Goal: Transaction & Acquisition: Purchase product/service

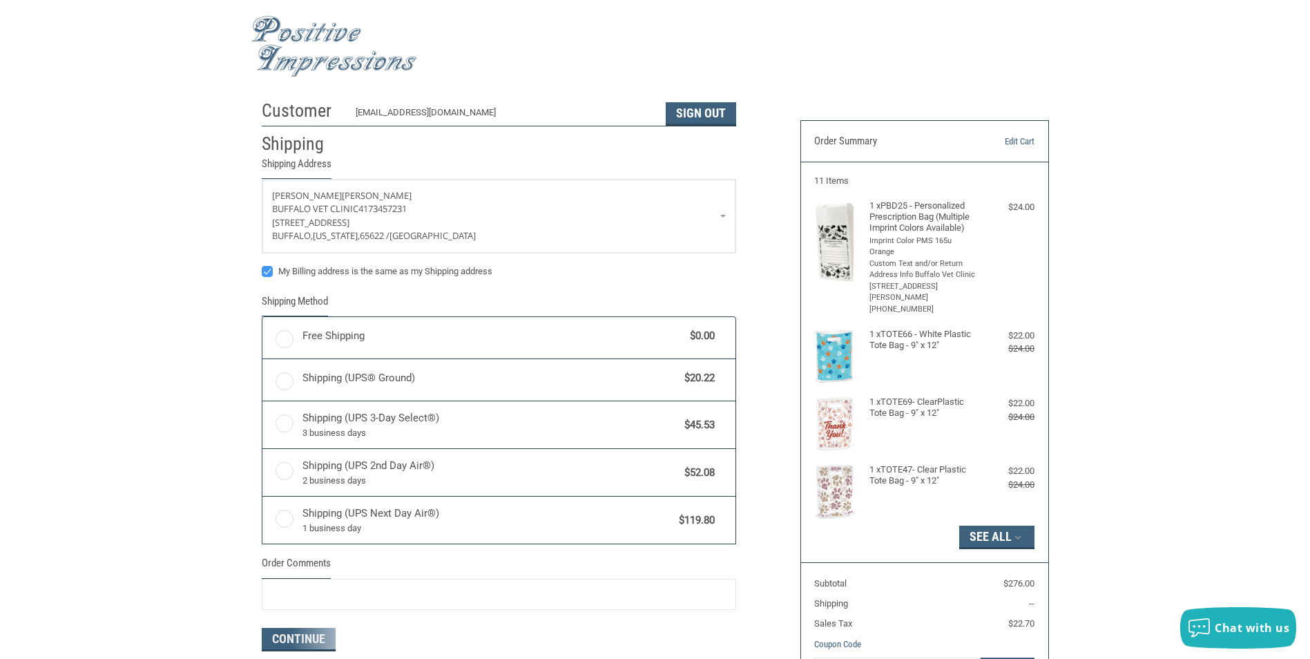
radio input "true"
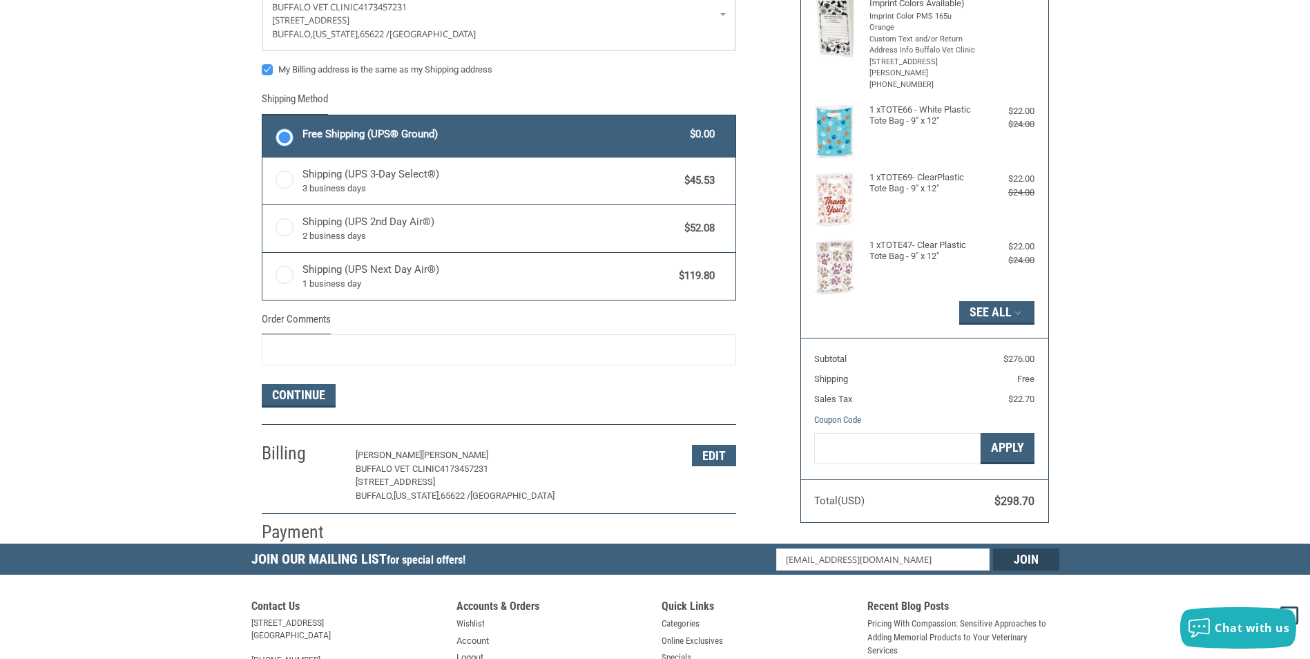
scroll to position [207, 0]
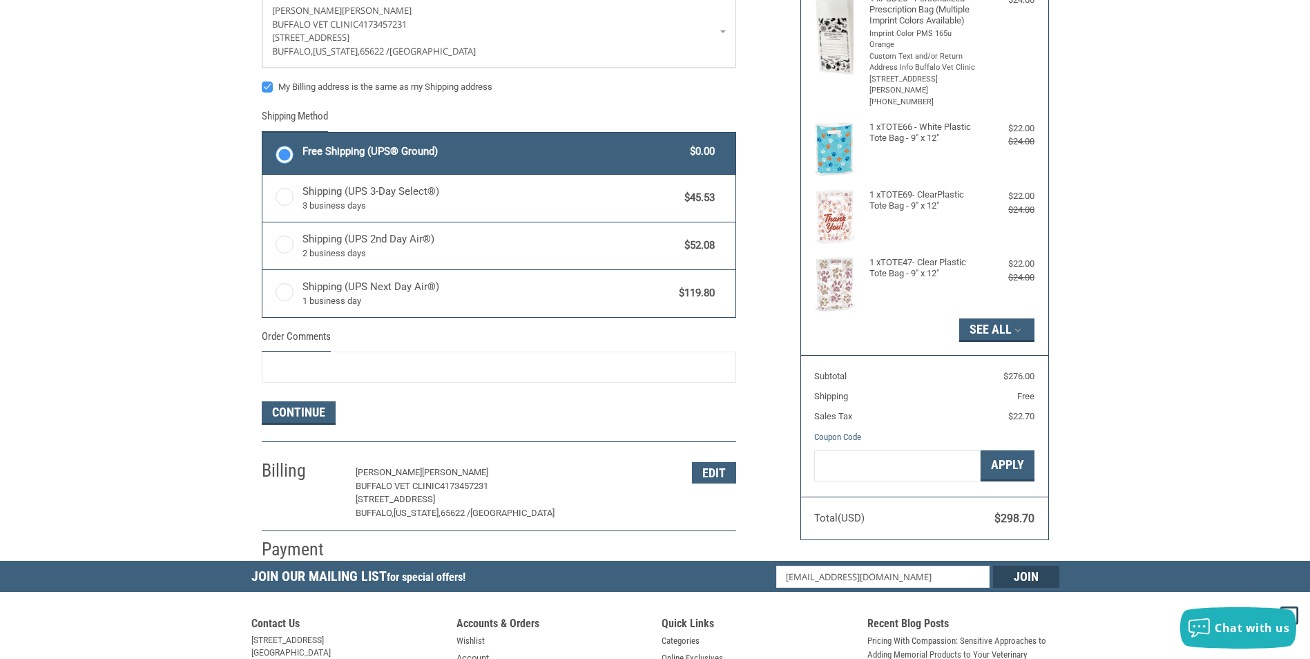
click at [946, 483] on div at bounding box center [924, 483] width 220 height 0
click at [310, 411] on button "Continue" at bounding box center [299, 412] width 74 height 23
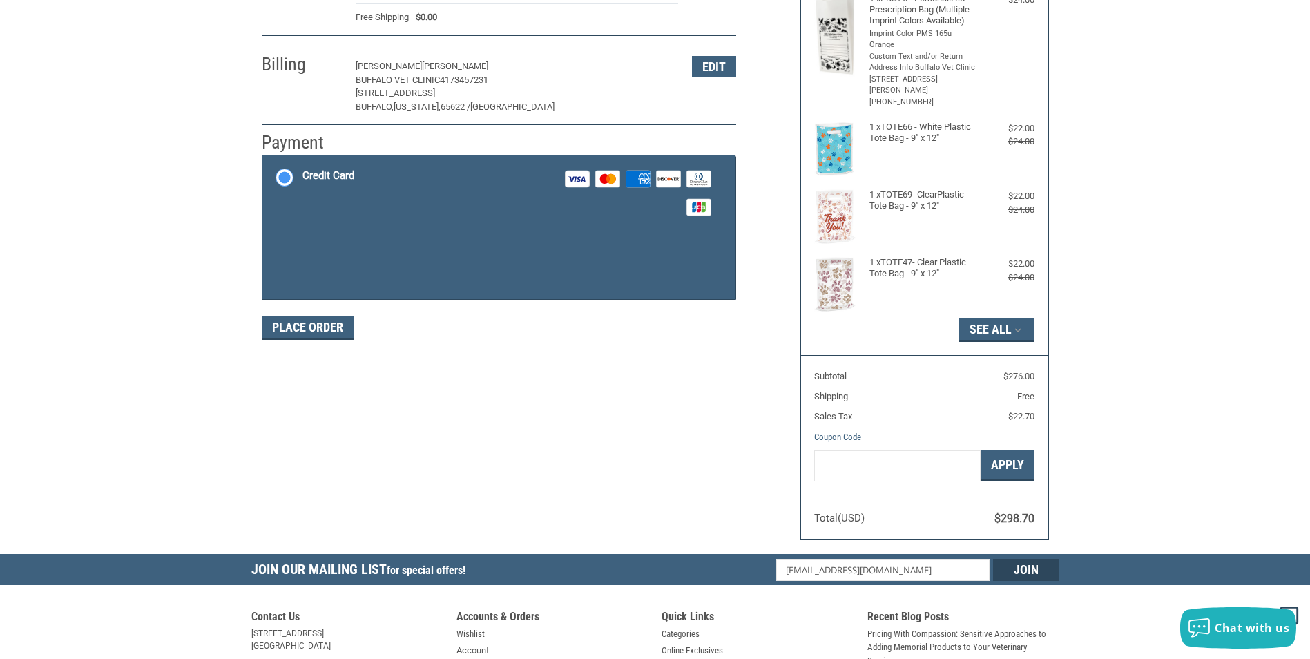
scroll to position [202, 0]
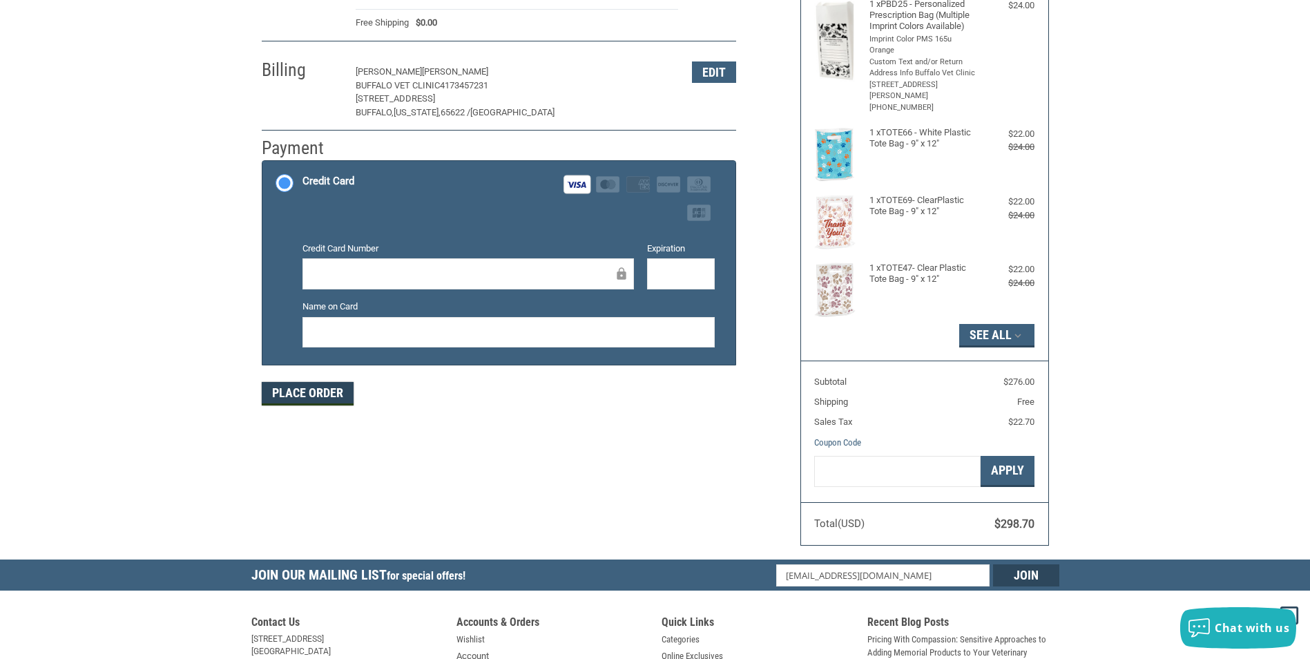
click at [327, 387] on button "Place Order" at bounding box center [308, 393] width 92 height 23
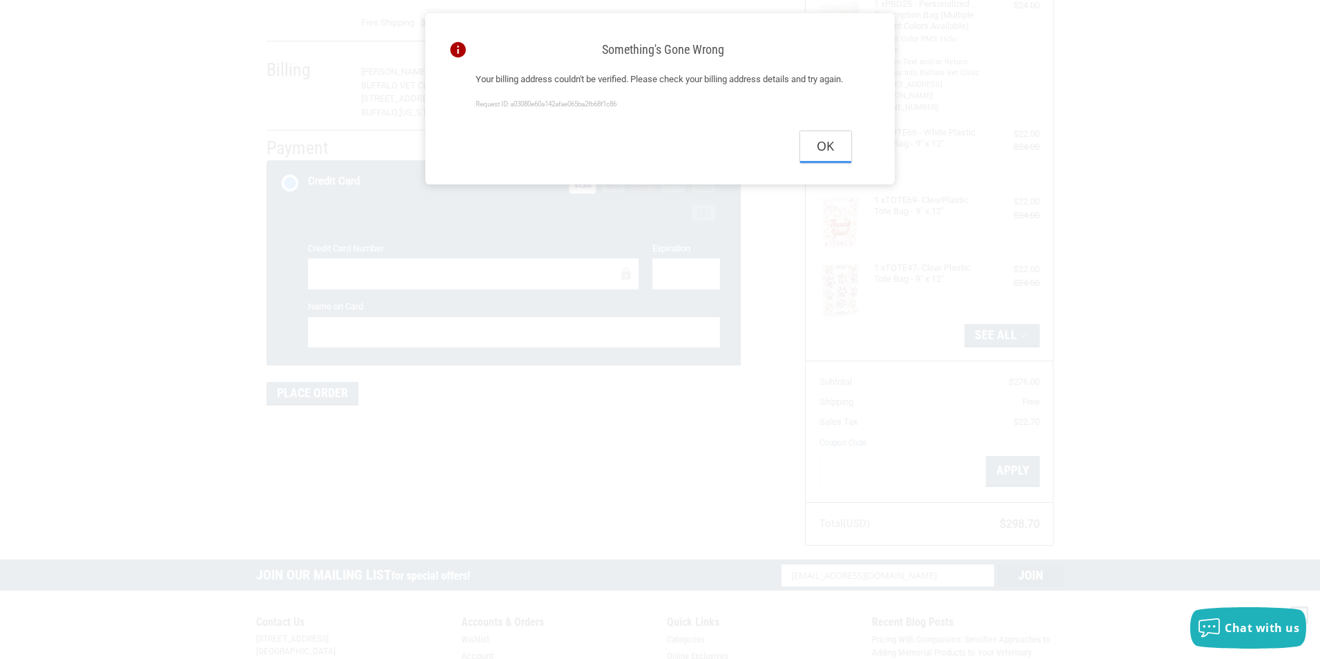
click at [833, 162] on button "Ok" at bounding box center [825, 146] width 51 height 31
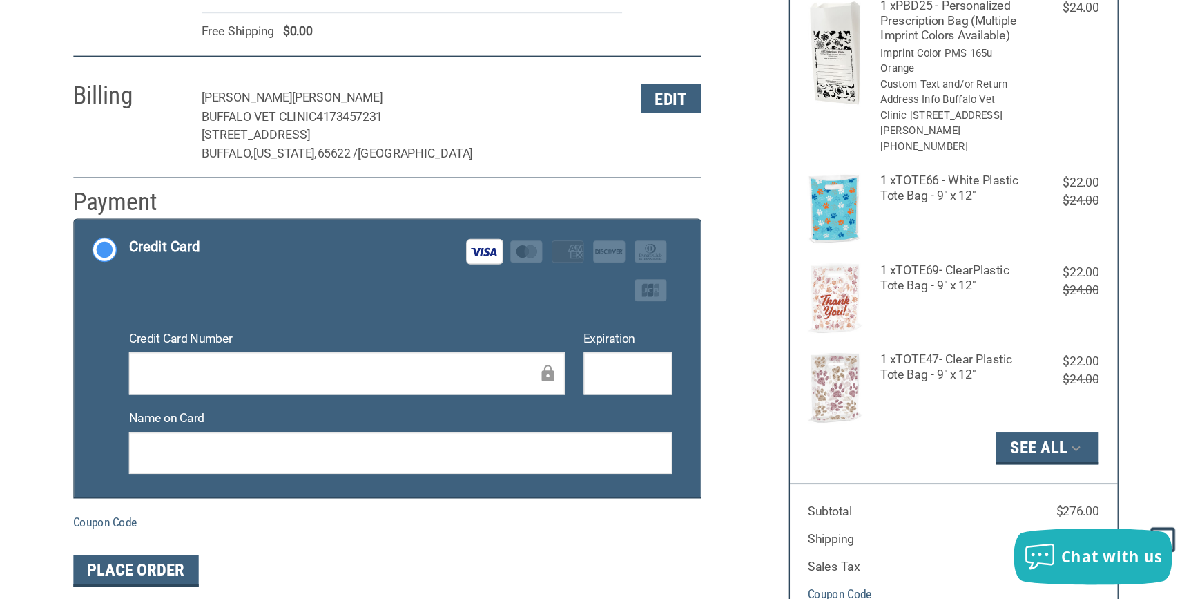
scroll to position [202, 0]
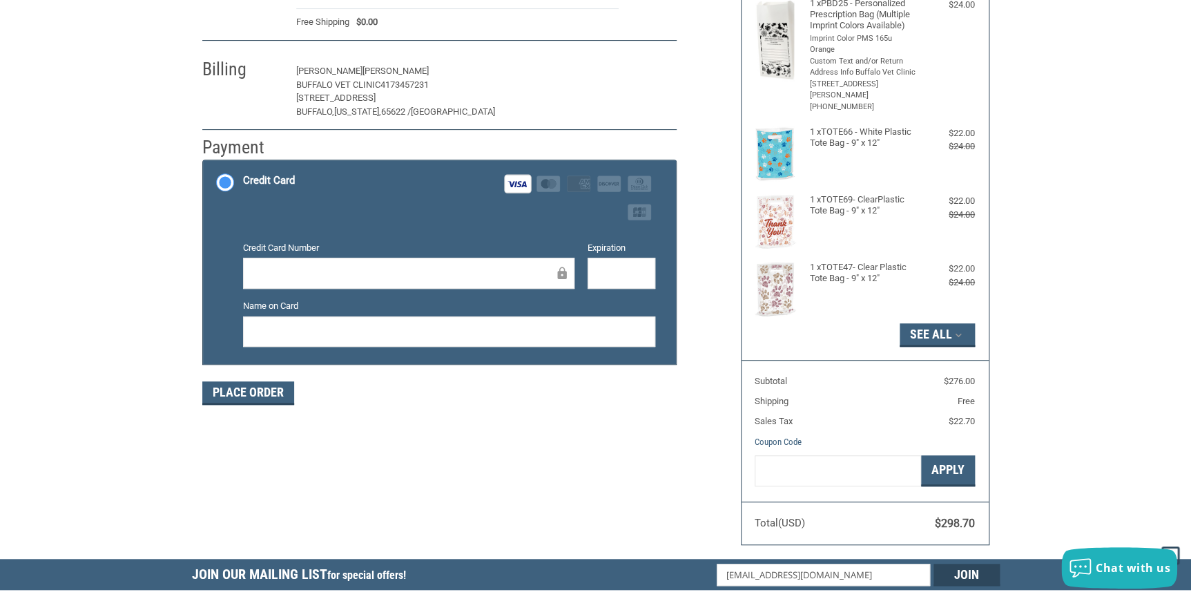
click at [649, 71] on button "Edit" at bounding box center [654, 71] width 44 height 21
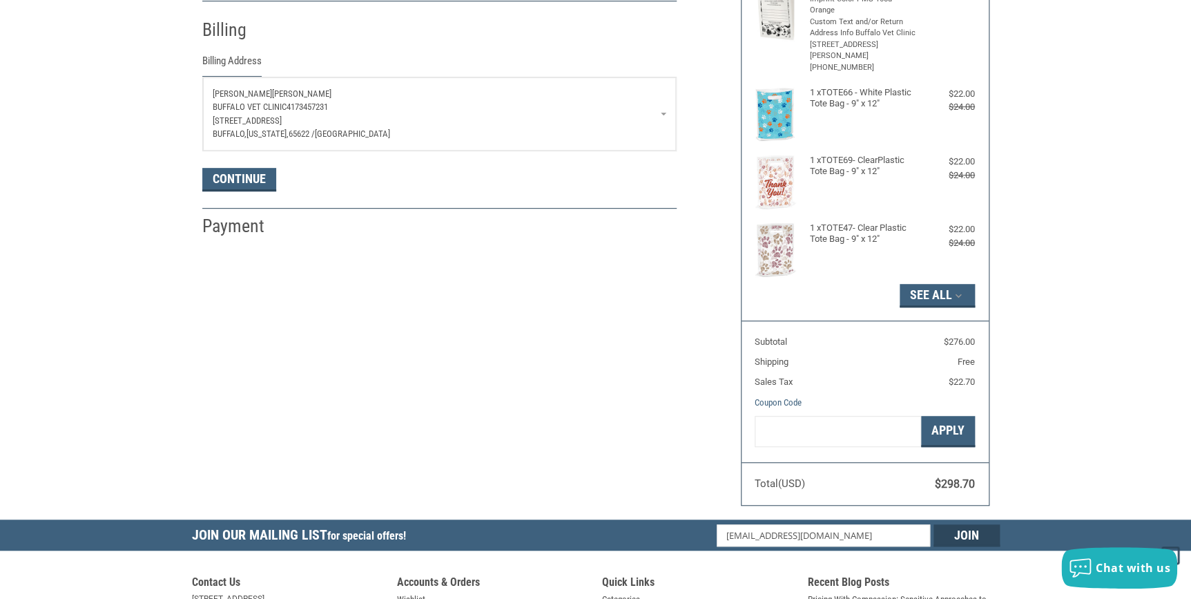
scroll to position [243, 0]
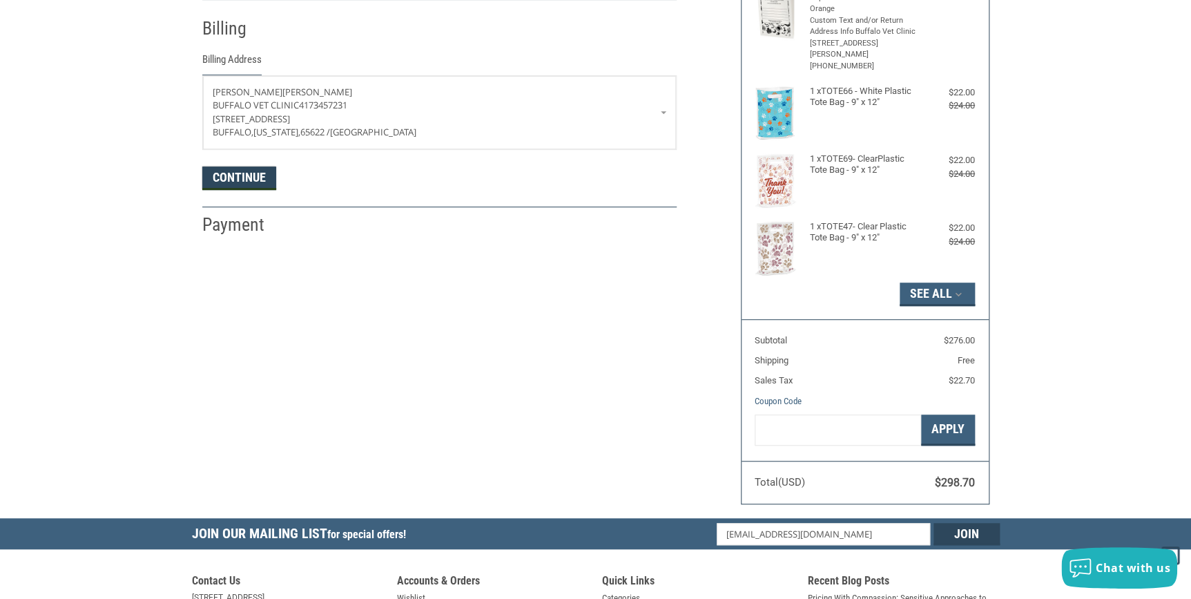
click at [250, 171] on button "Continue" at bounding box center [239, 177] width 74 height 23
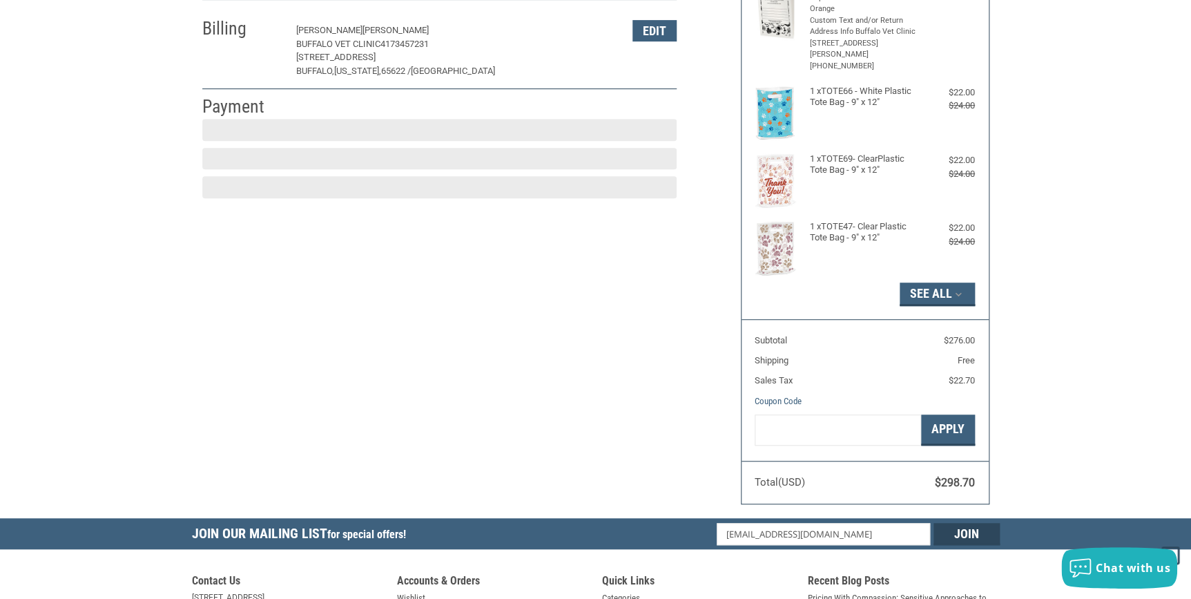
scroll to position [213, 0]
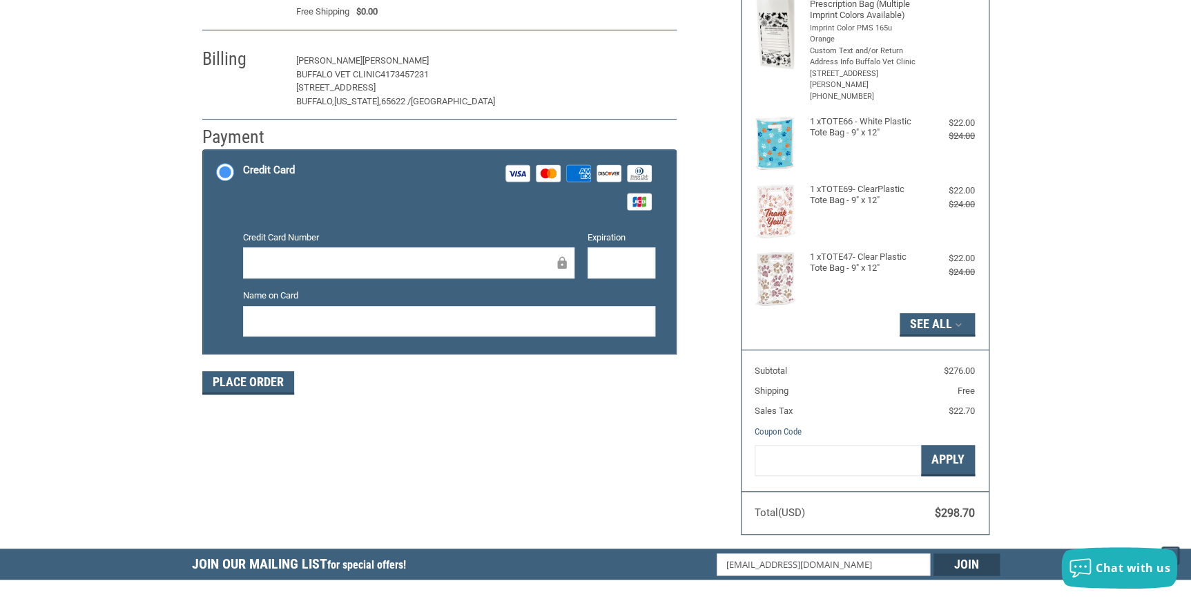
click at [650, 68] on button "Edit" at bounding box center [654, 60] width 44 height 21
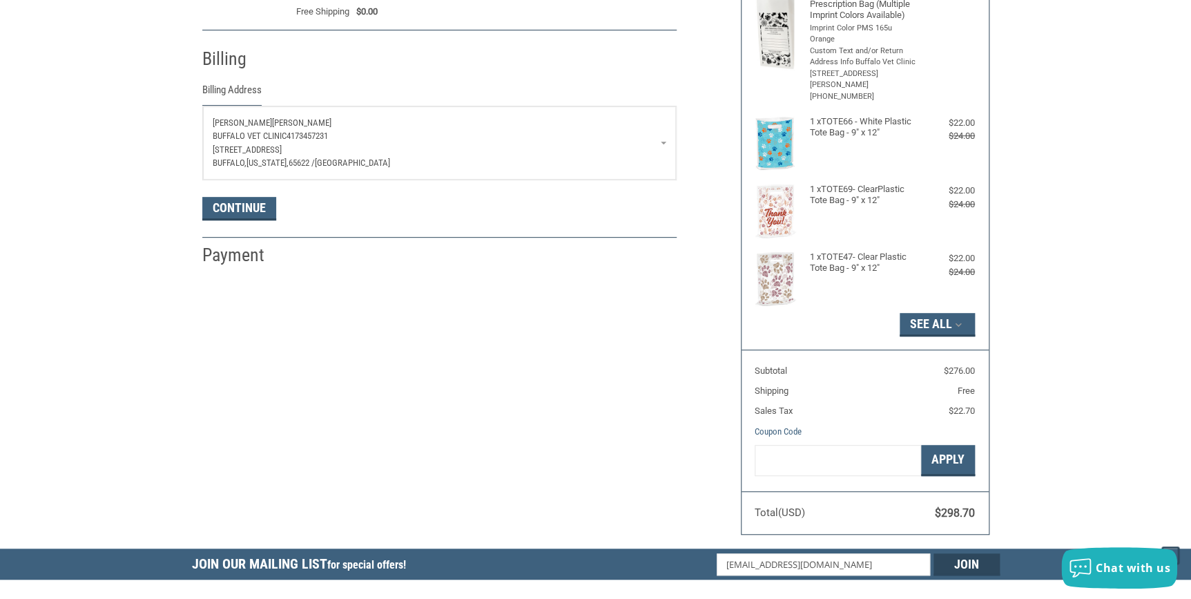
scroll to position [243, 0]
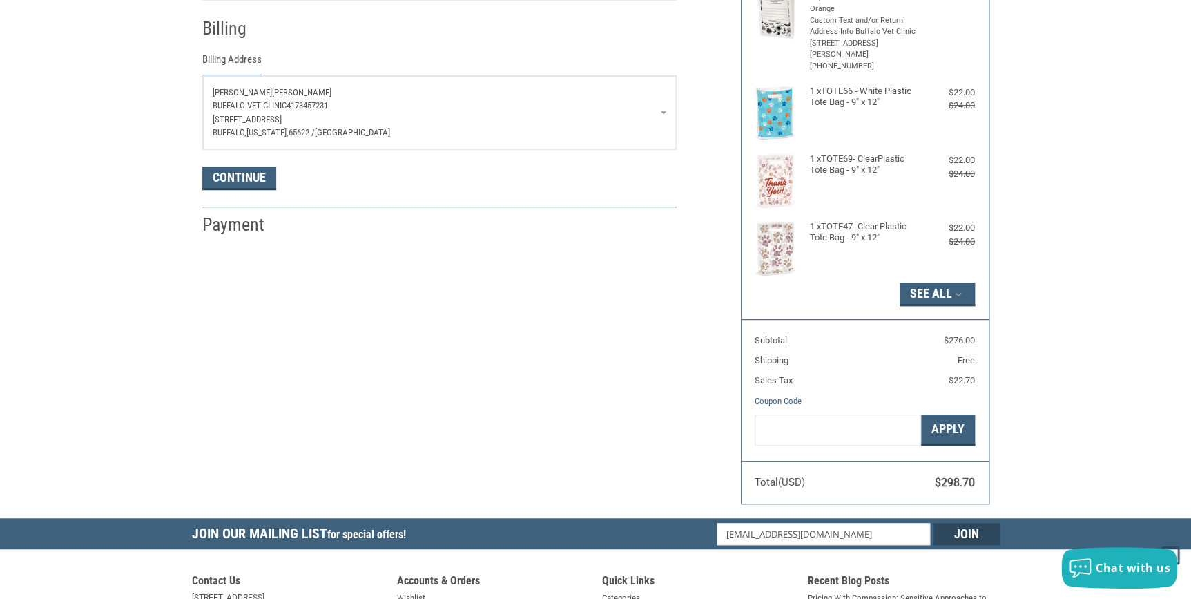
click at [665, 113] on link "RUSTY WAIDE Buffalo Vet Clinic 4173457231 1205 S ASH ST BUFFALO, Missouri, 6562…" at bounding box center [439, 112] width 473 height 73
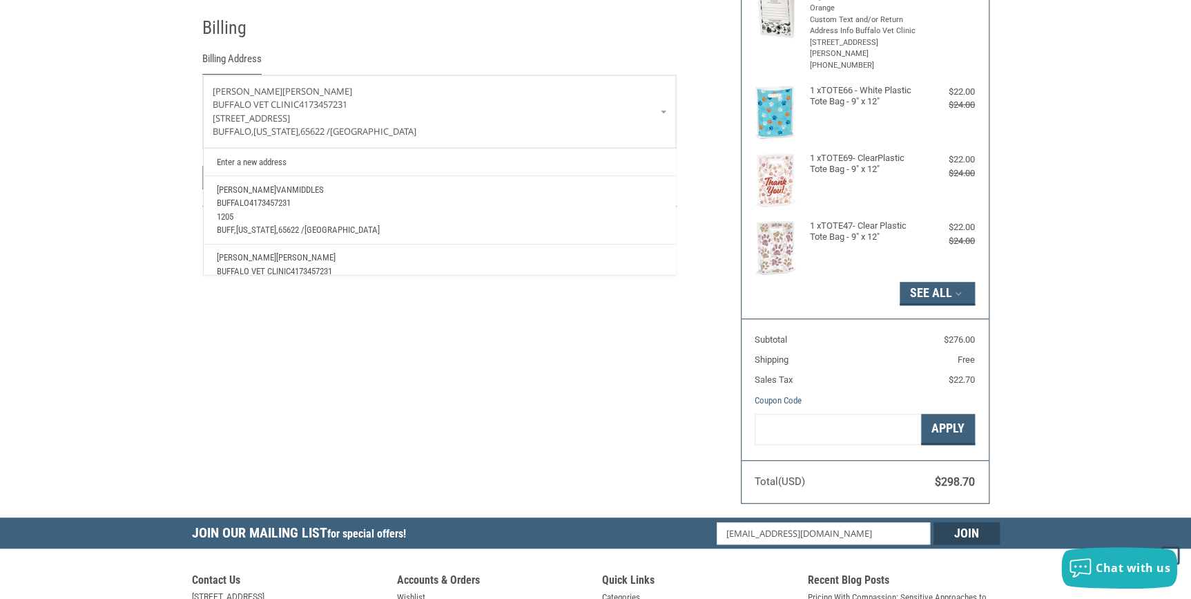
scroll to position [244, 0]
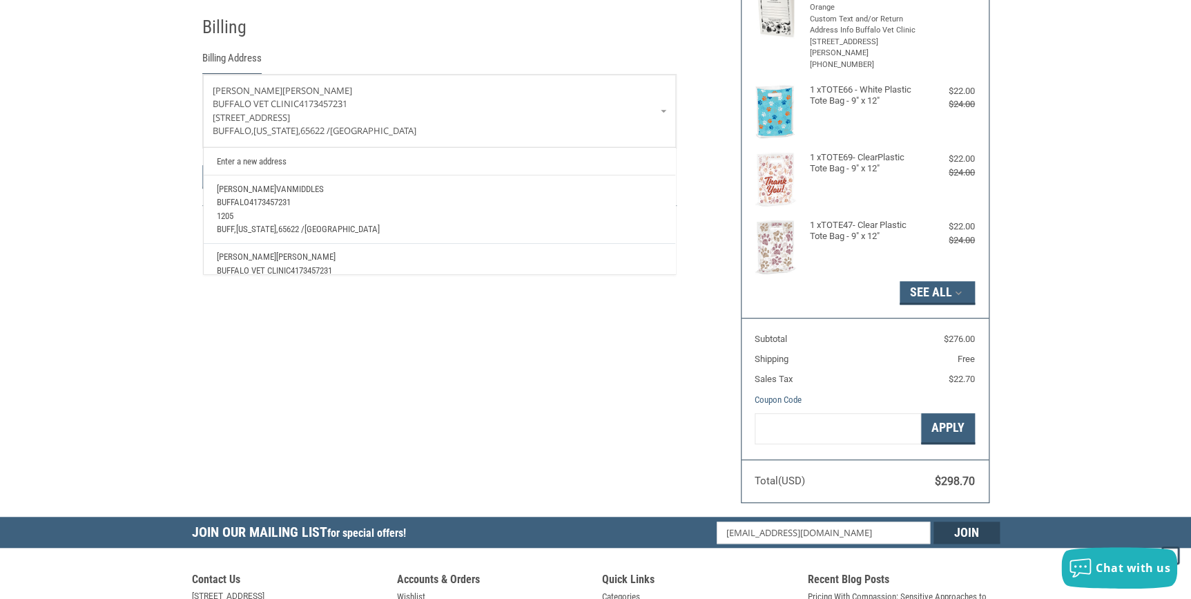
click at [264, 158] on link "Enter a new address" at bounding box center [439, 160] width 458 height 27
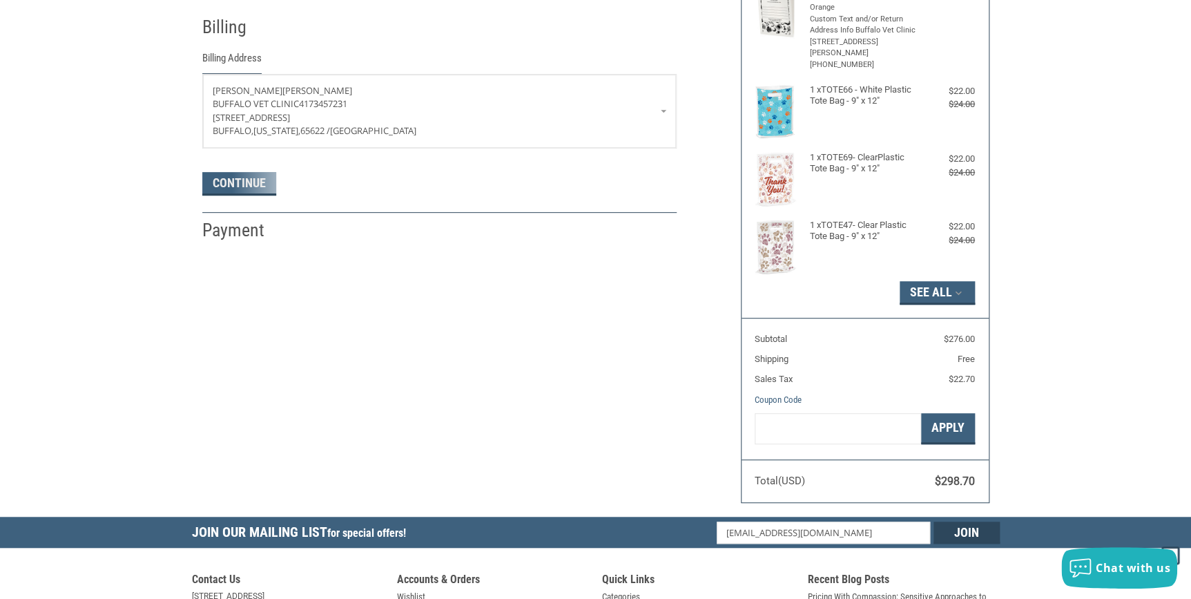
select select "US"
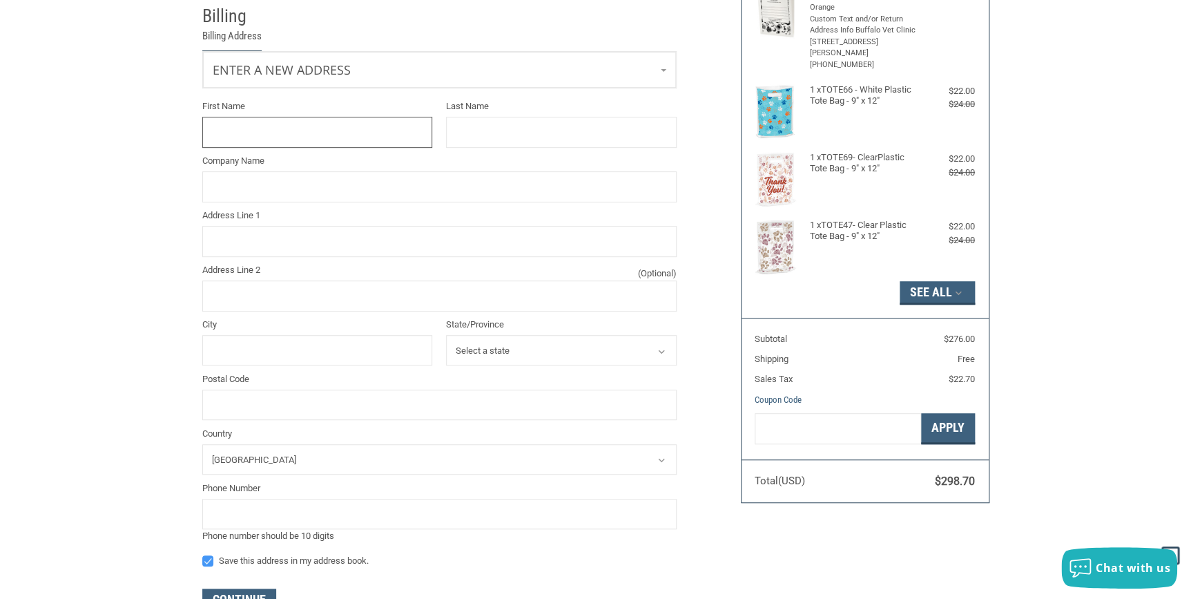
click at [269, 135] on input "First Name" at bounding box center [317, 132] width 231 height 31
click at [359, 74] on link "Enter a new address" at bounding box center [439, 69] width 473 height 34
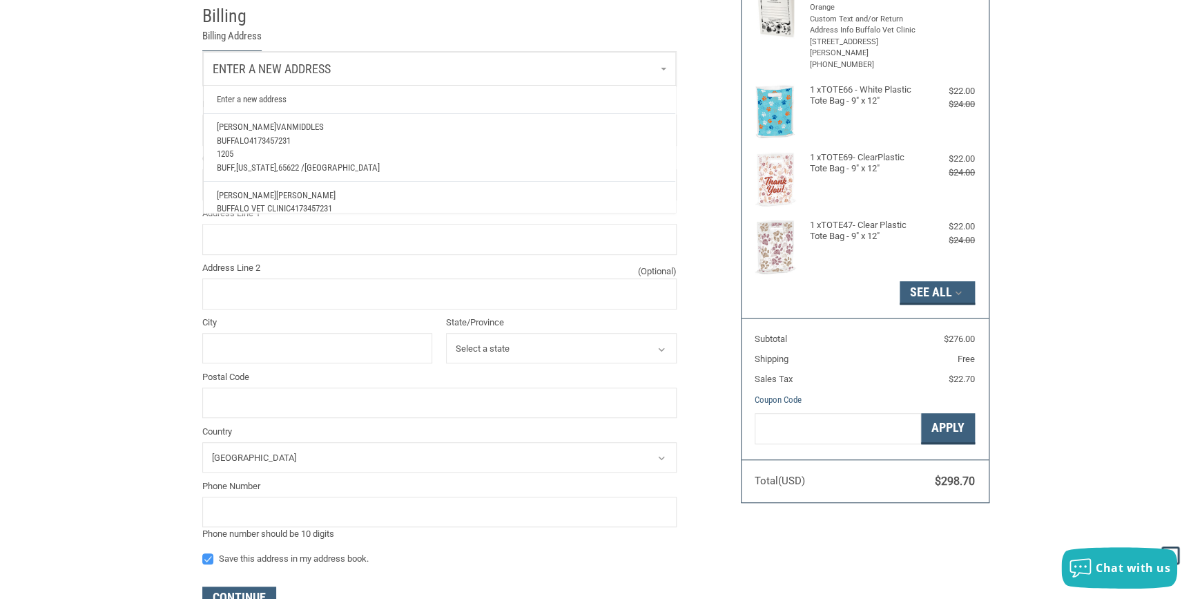
click at [359, 74] on link "Enter a new address" at bounding box center [439, 69] width 473 height 34
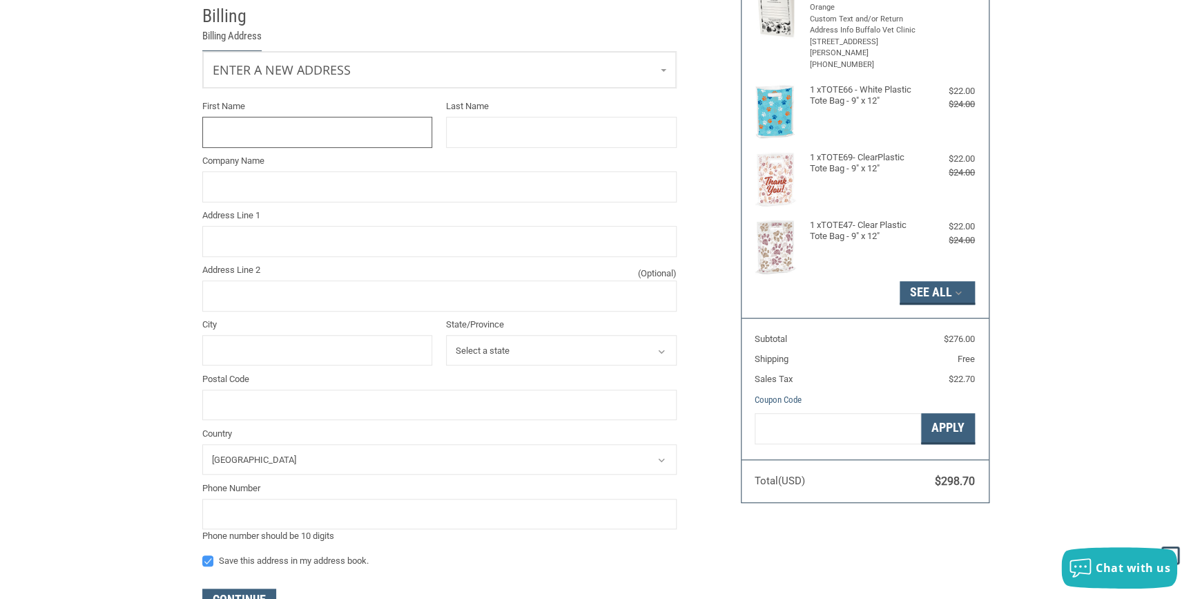
click at [279, 131] on input "First Name" at bounding box center [317, 132] width 231 height 31
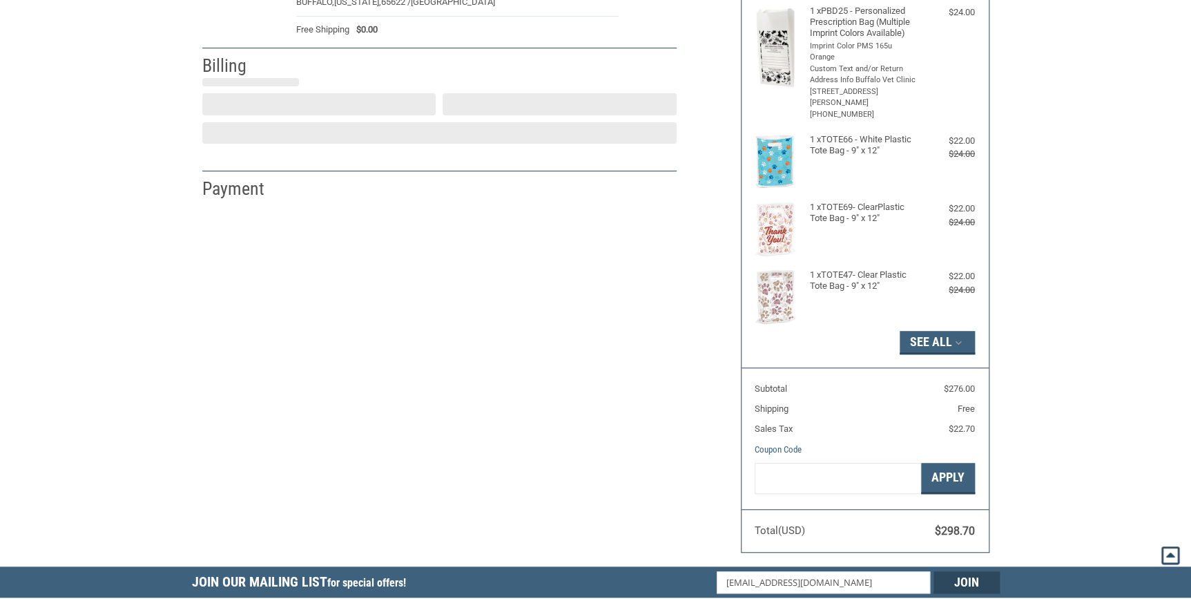
select select "US"
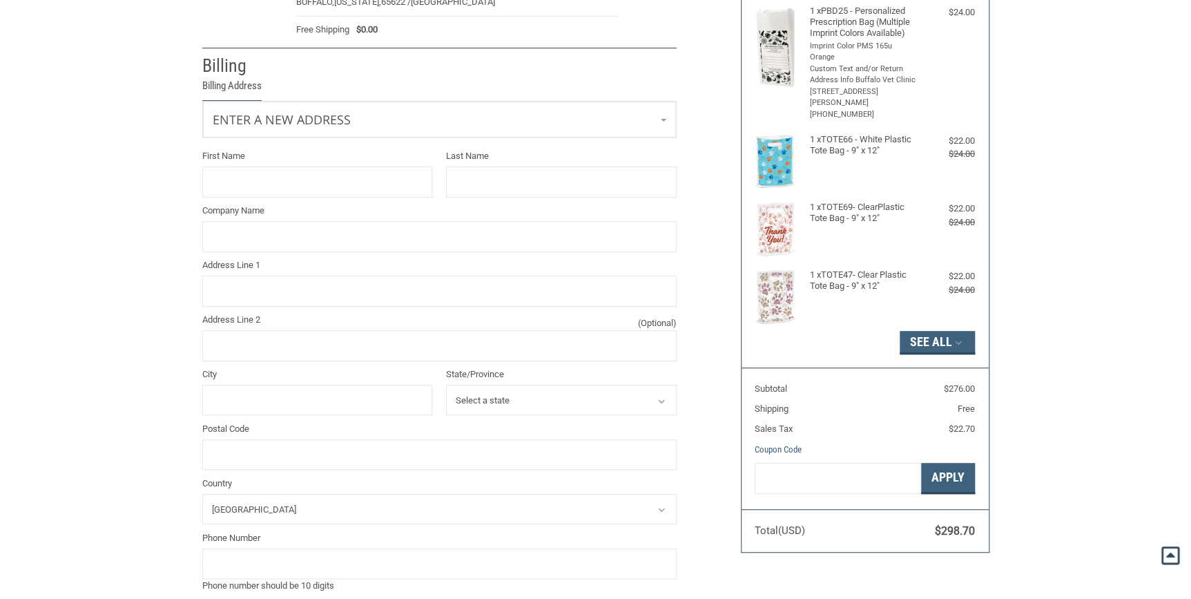
scroll to position [124, 0]
